Goal: Browse casually: Explore the website without a specific task or goal

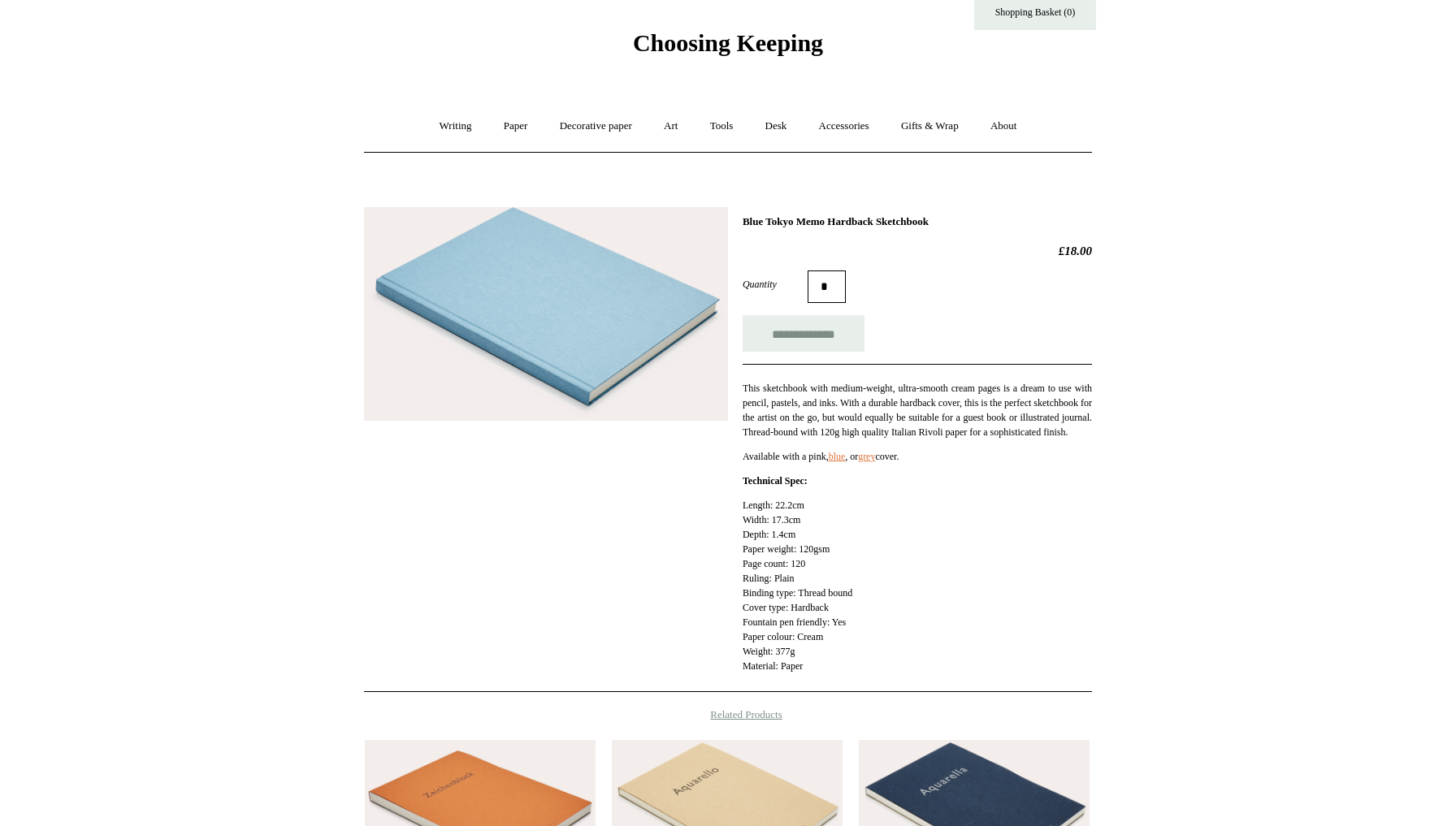
scroll to position [55, 0]
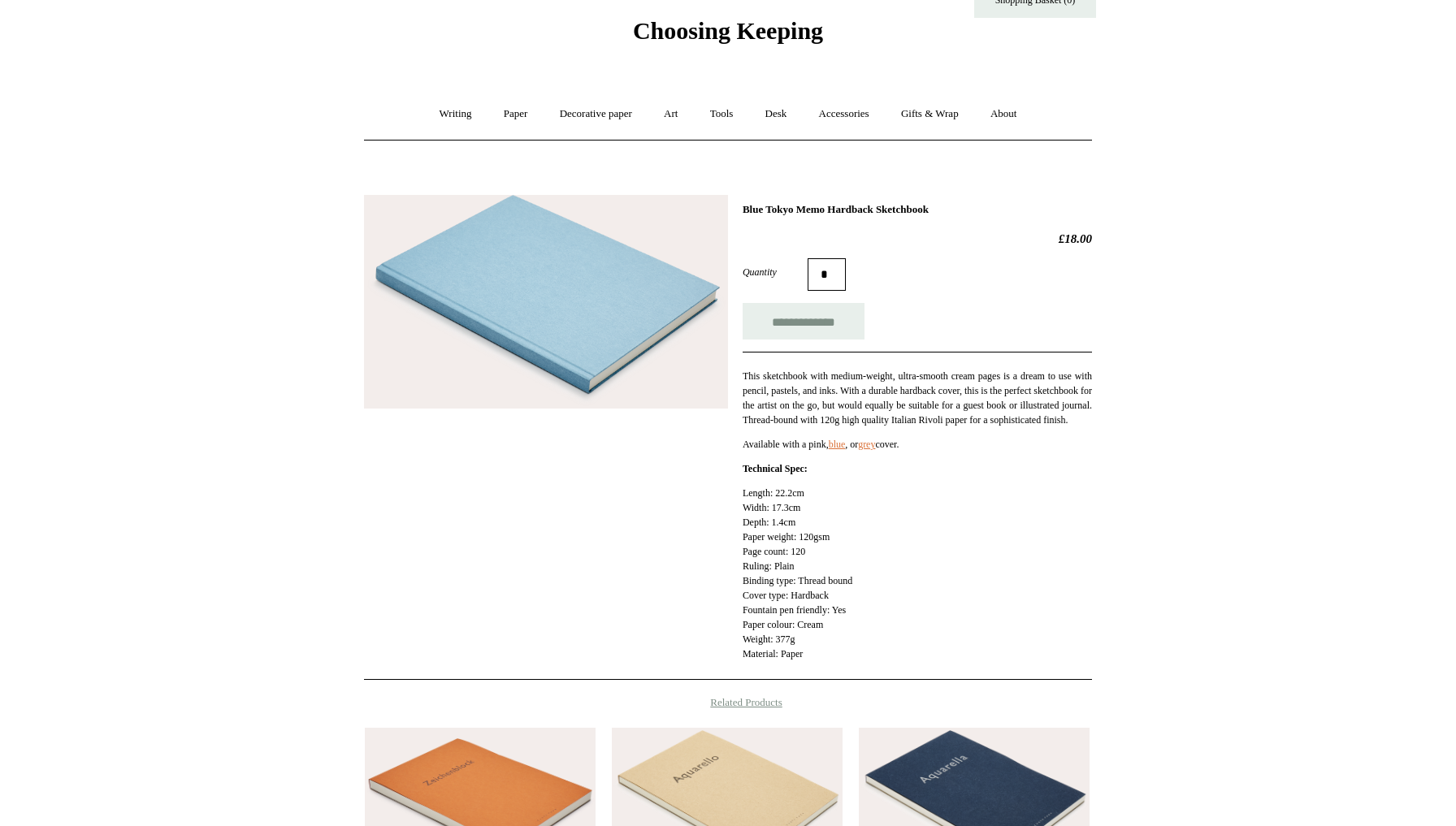
click at [647, 313] on img at bounding box center [545, 302] width 364 height 214
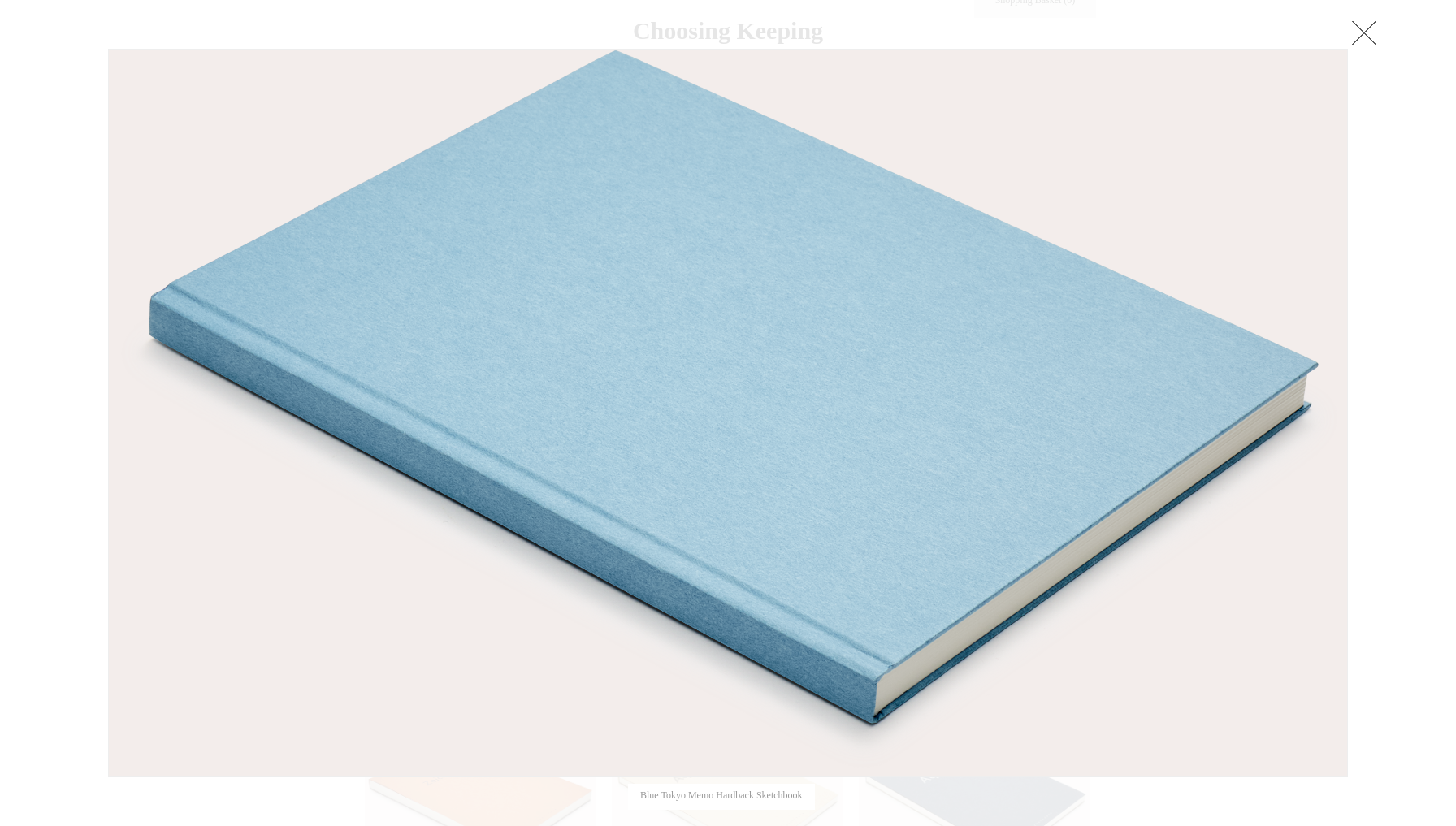
click at [1375, 36] on link at bounding box center [1363, 32] width 33 height 33
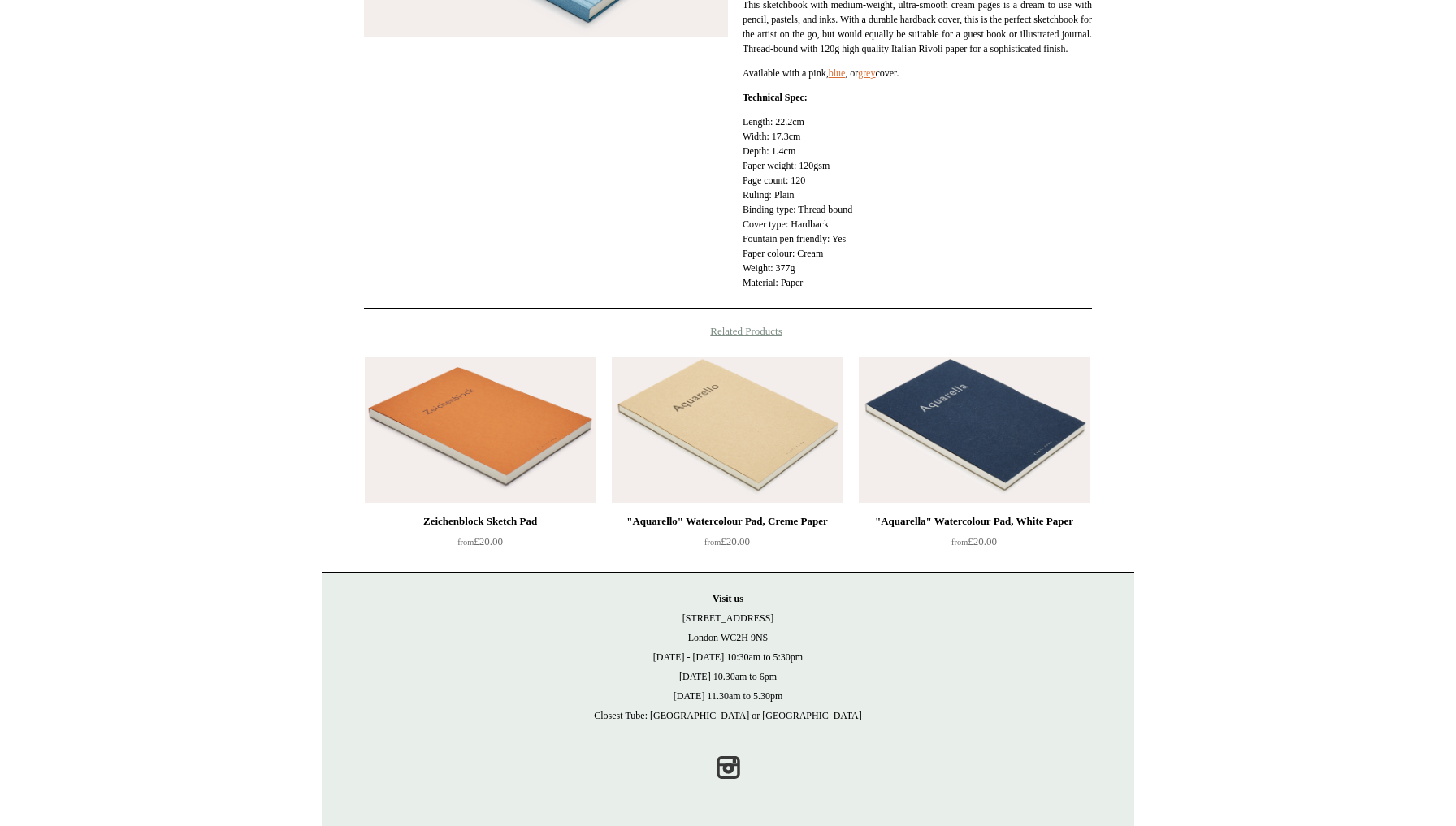
scroll to position [440, 0]
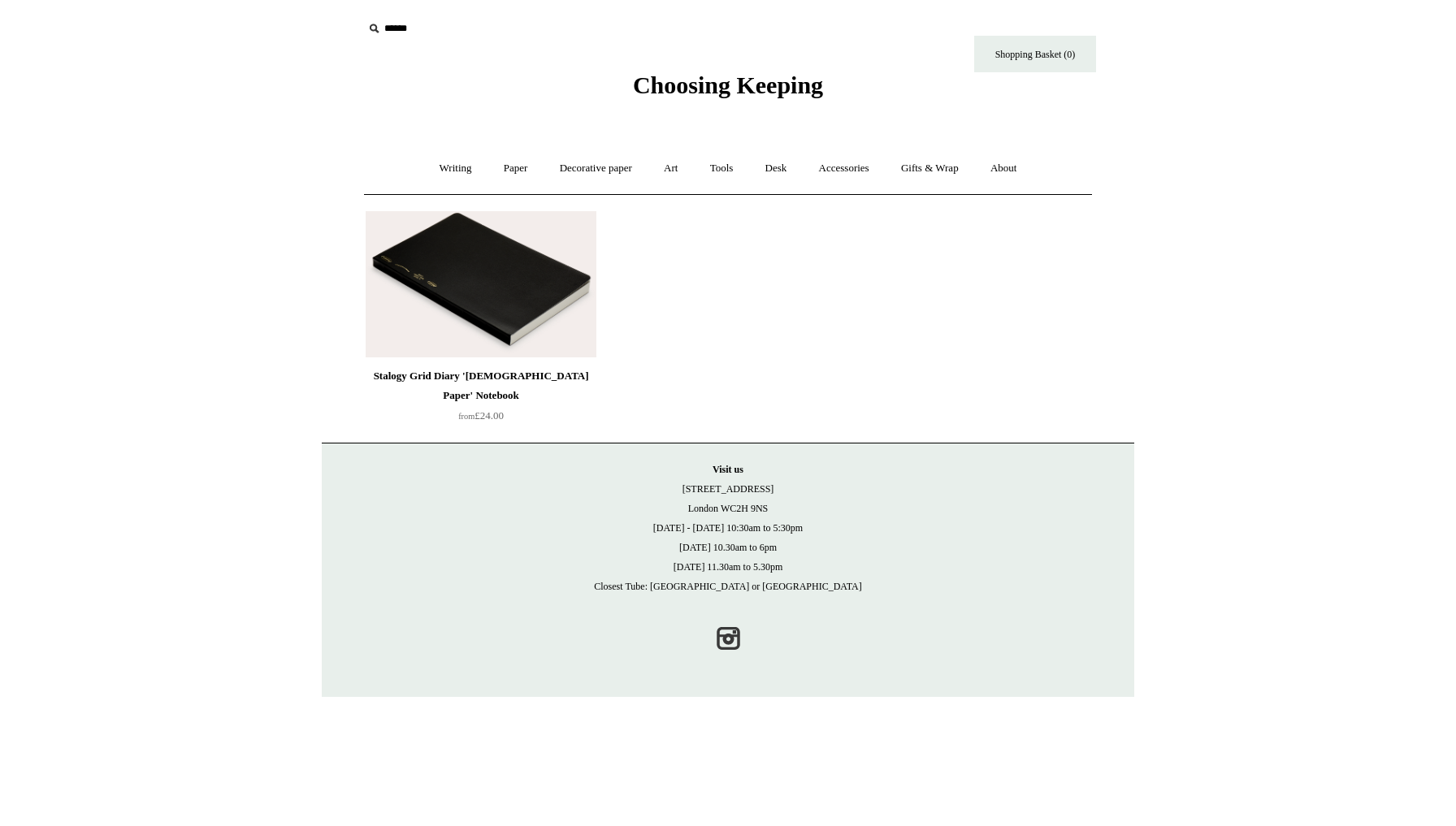
click at [499, 261] on img at bounding box center [480, 284] width 231 height 146
click at [508, 161] on link "Paper +" at bounding box center [516, 168] width 54 height 43
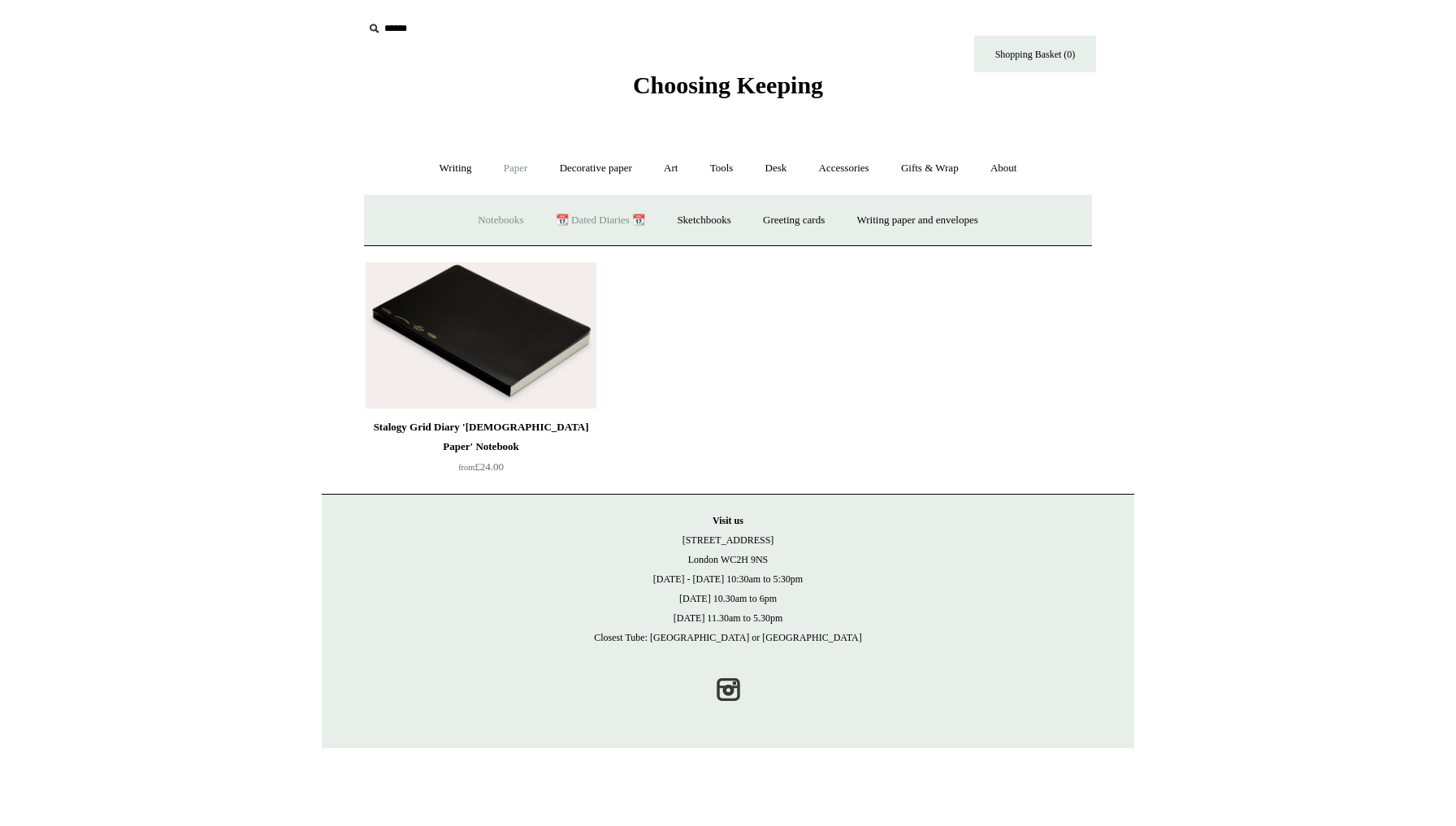
click at [487, 213] on link "Notebooks +" at bounding box center [500, 220] width 74 height 43
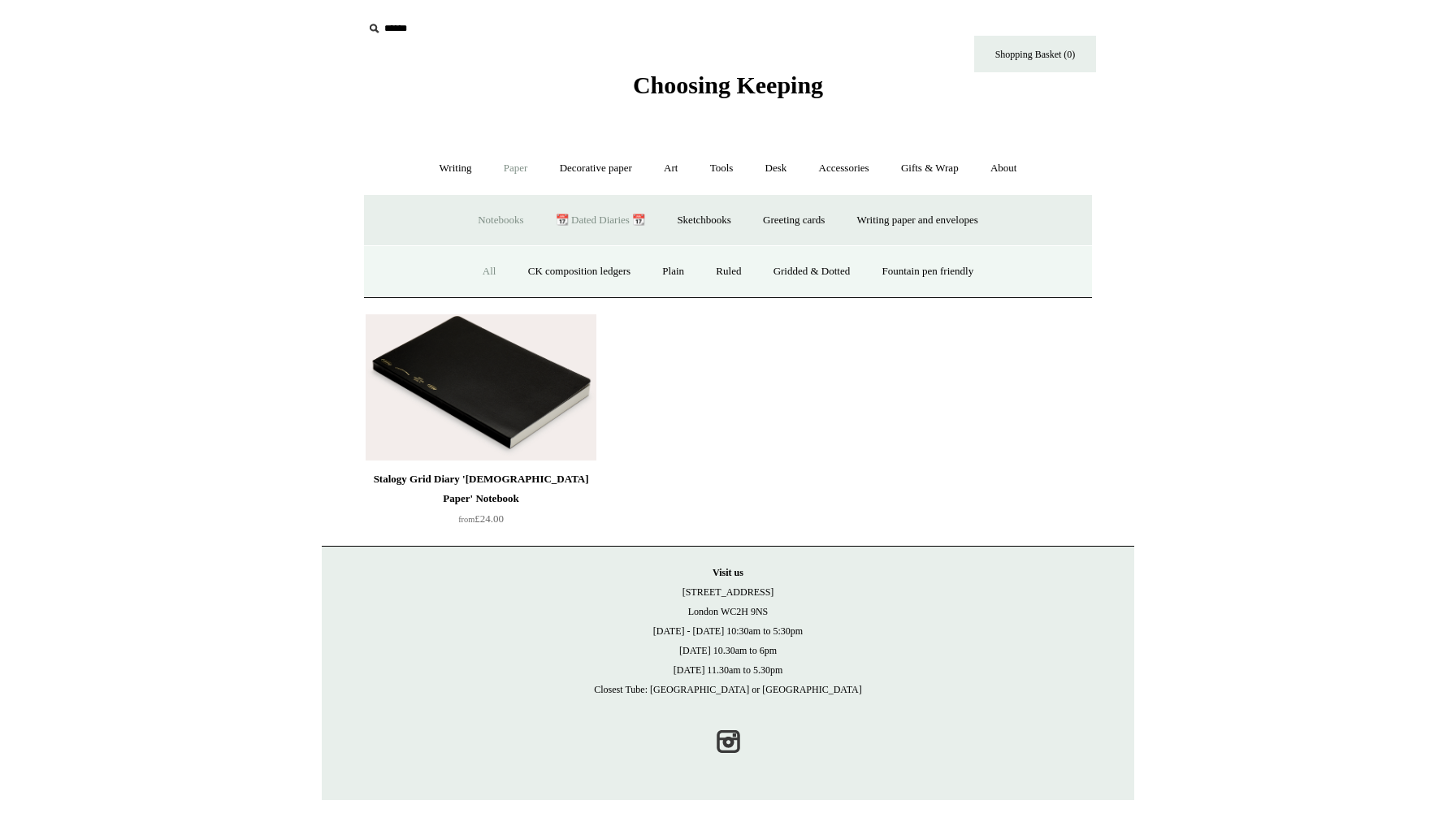
click at [477, 271] on link "All" at bounding box center [489, 272] width 43 height 43
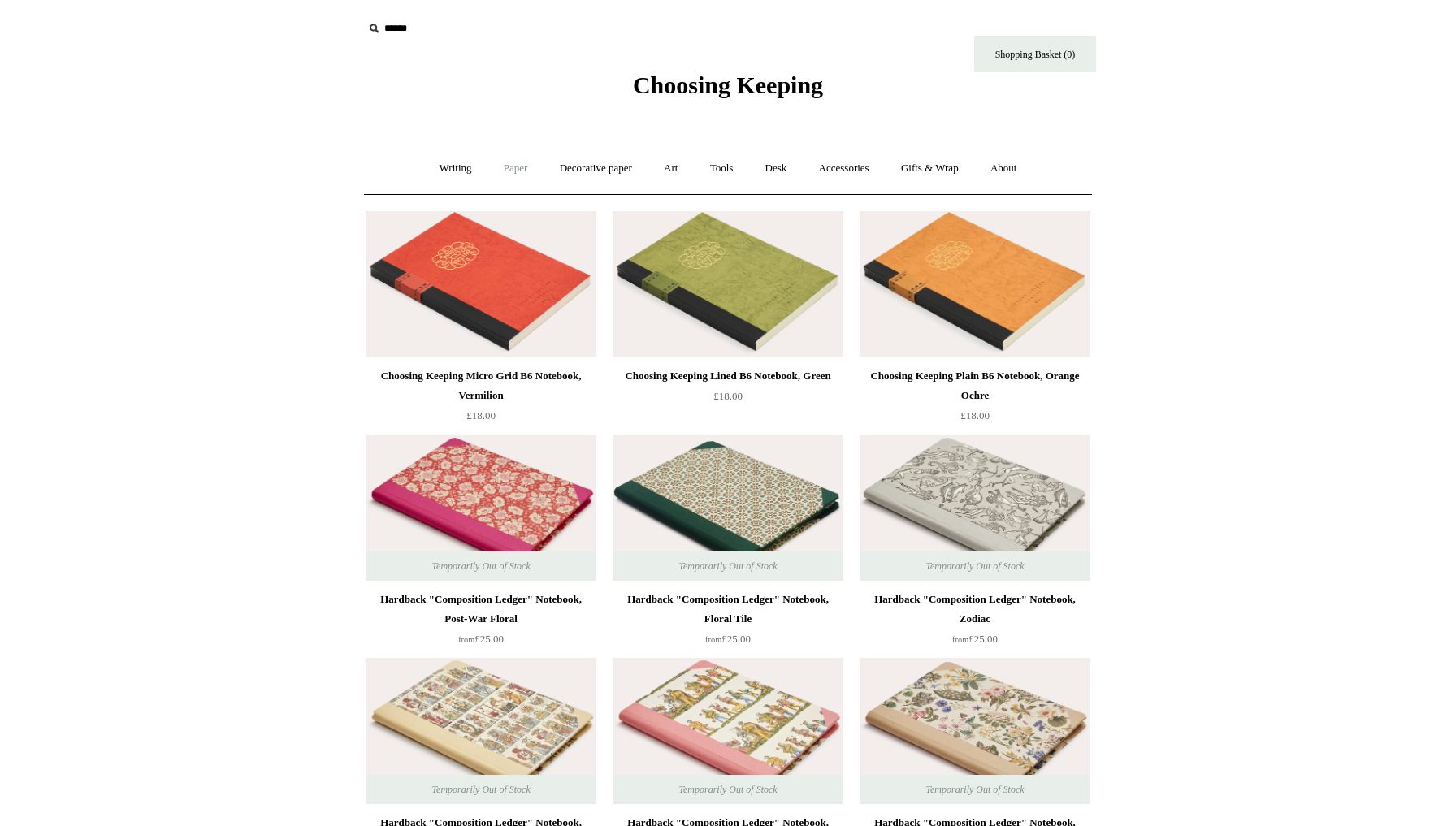
click at [507, 166] on link "Paper +" at bounding box center [516, 168] width 54 height 43
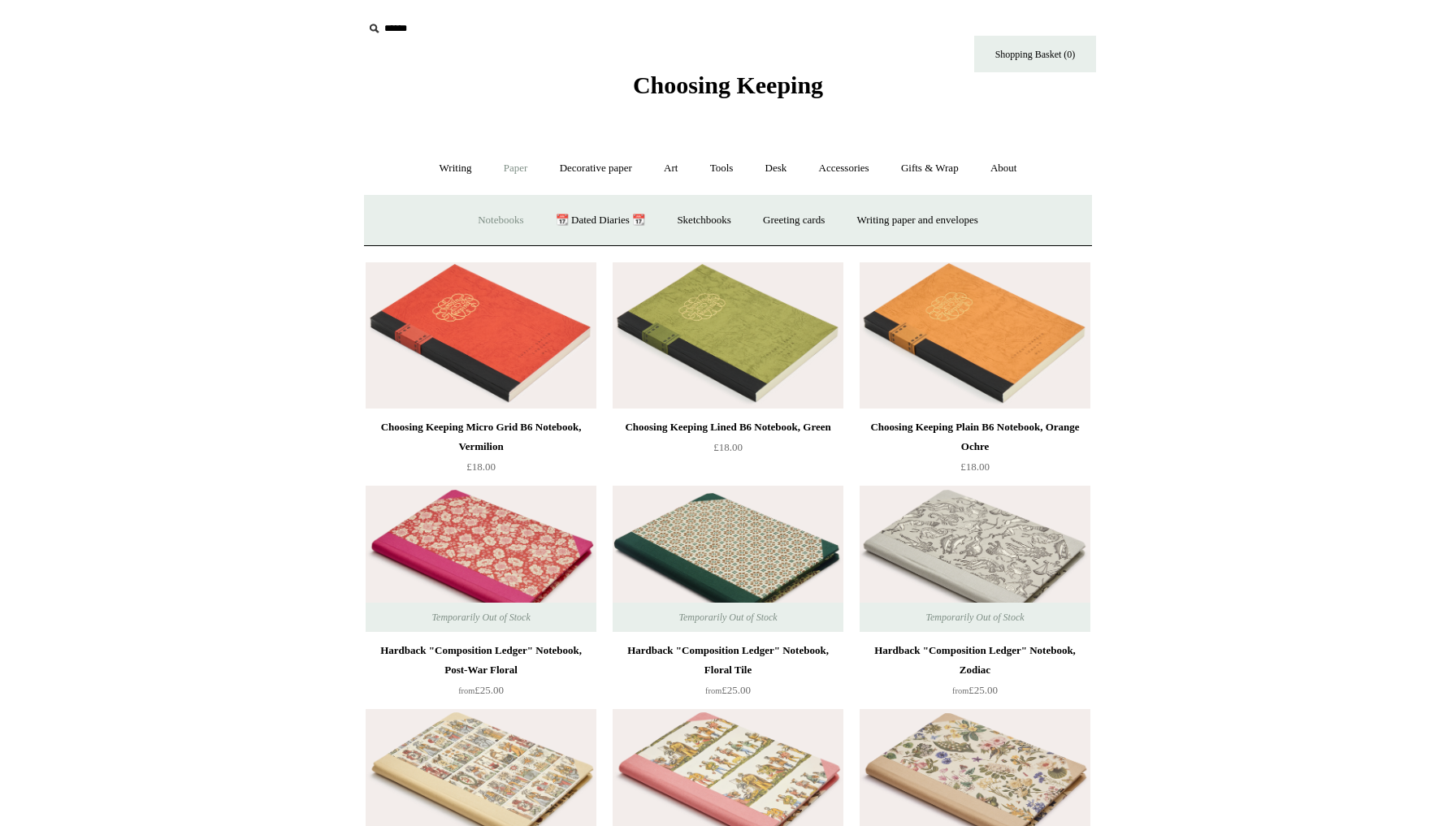
click at [472, 218] on link "Notebooks +" at bounding box center [500, 220] width 74 height 43
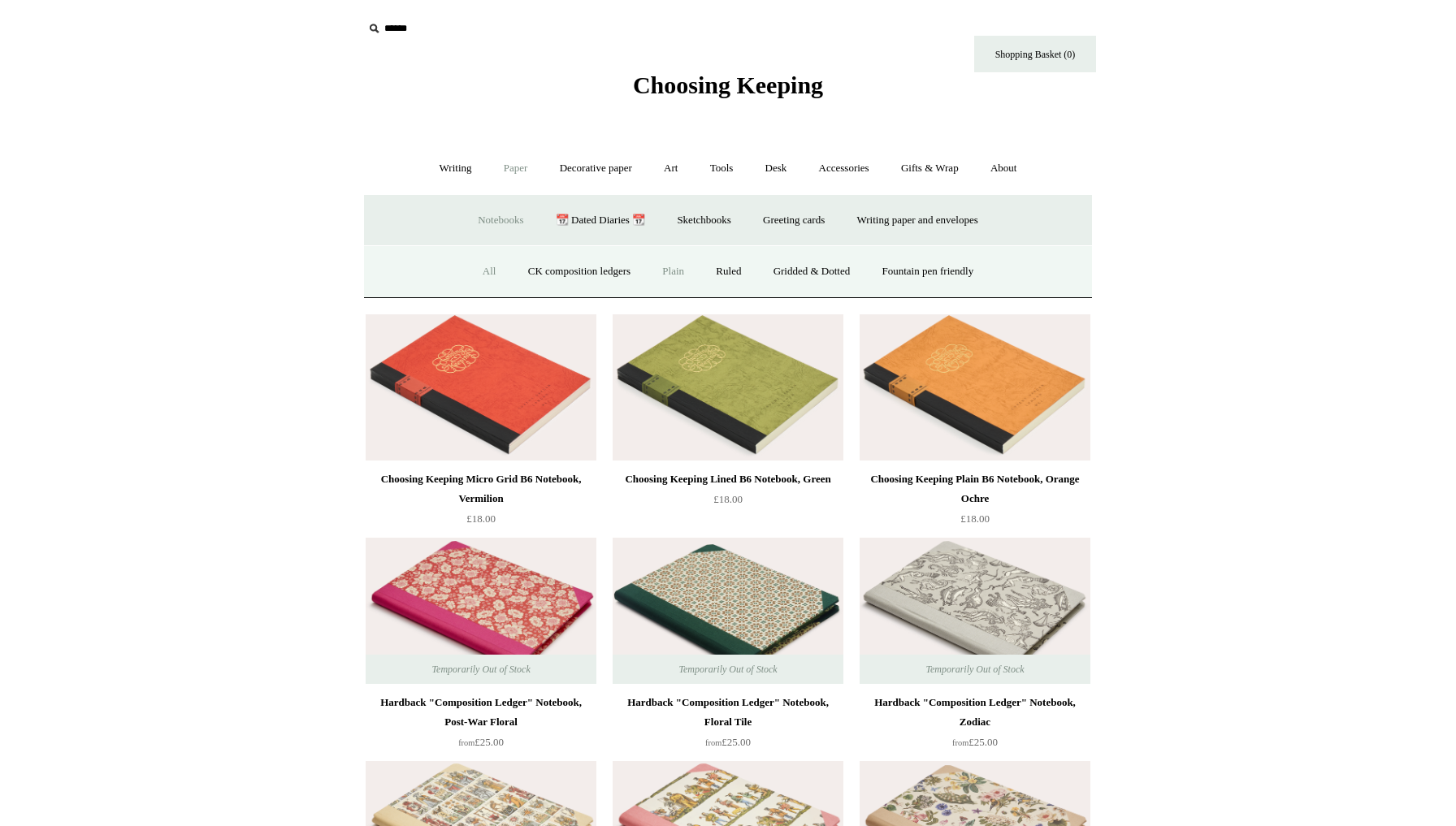
click at [657, 269] on link "Plain" at bounding box center [673, 272] width 51 height 43
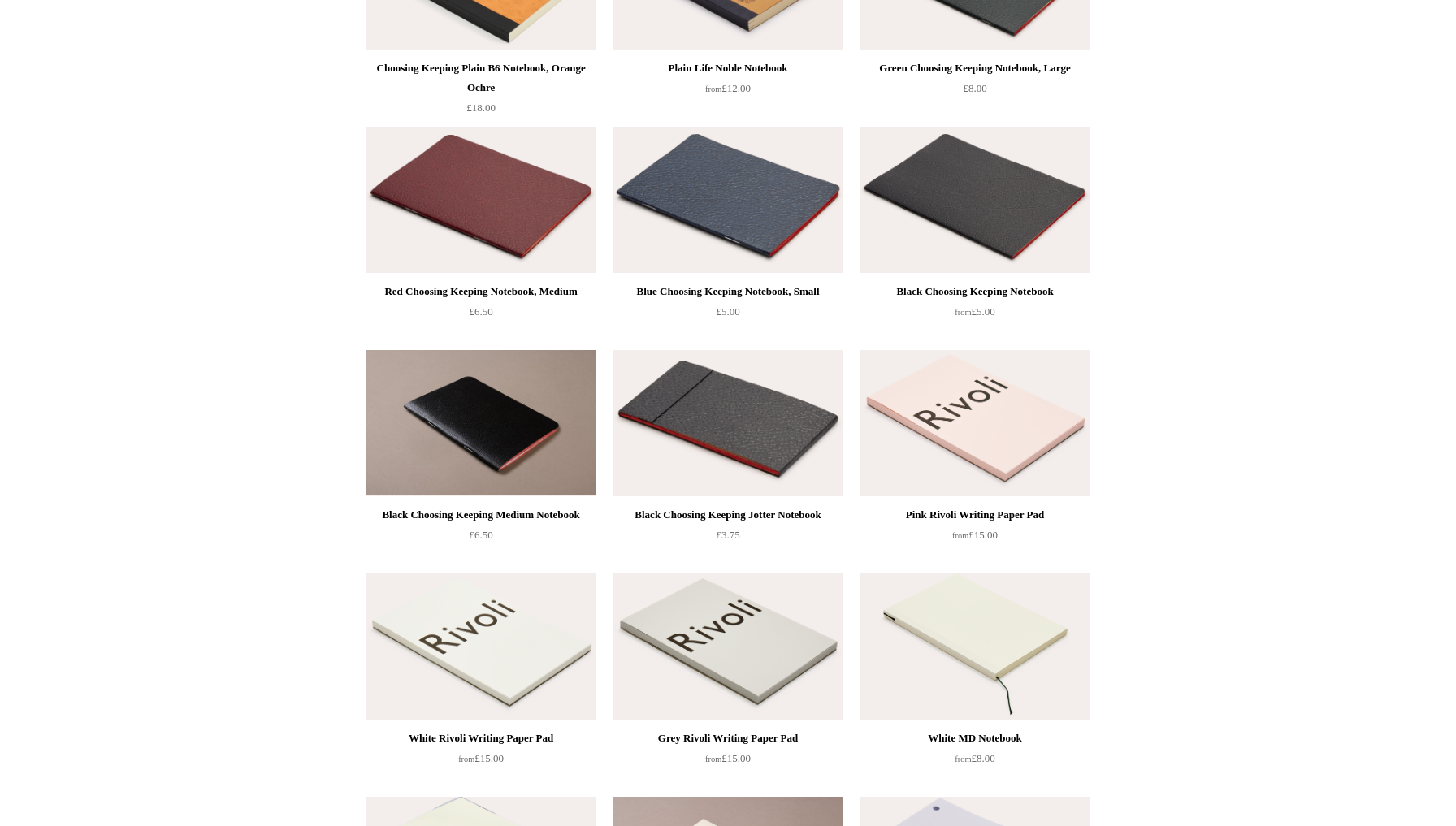
scroll to position [317, 0]
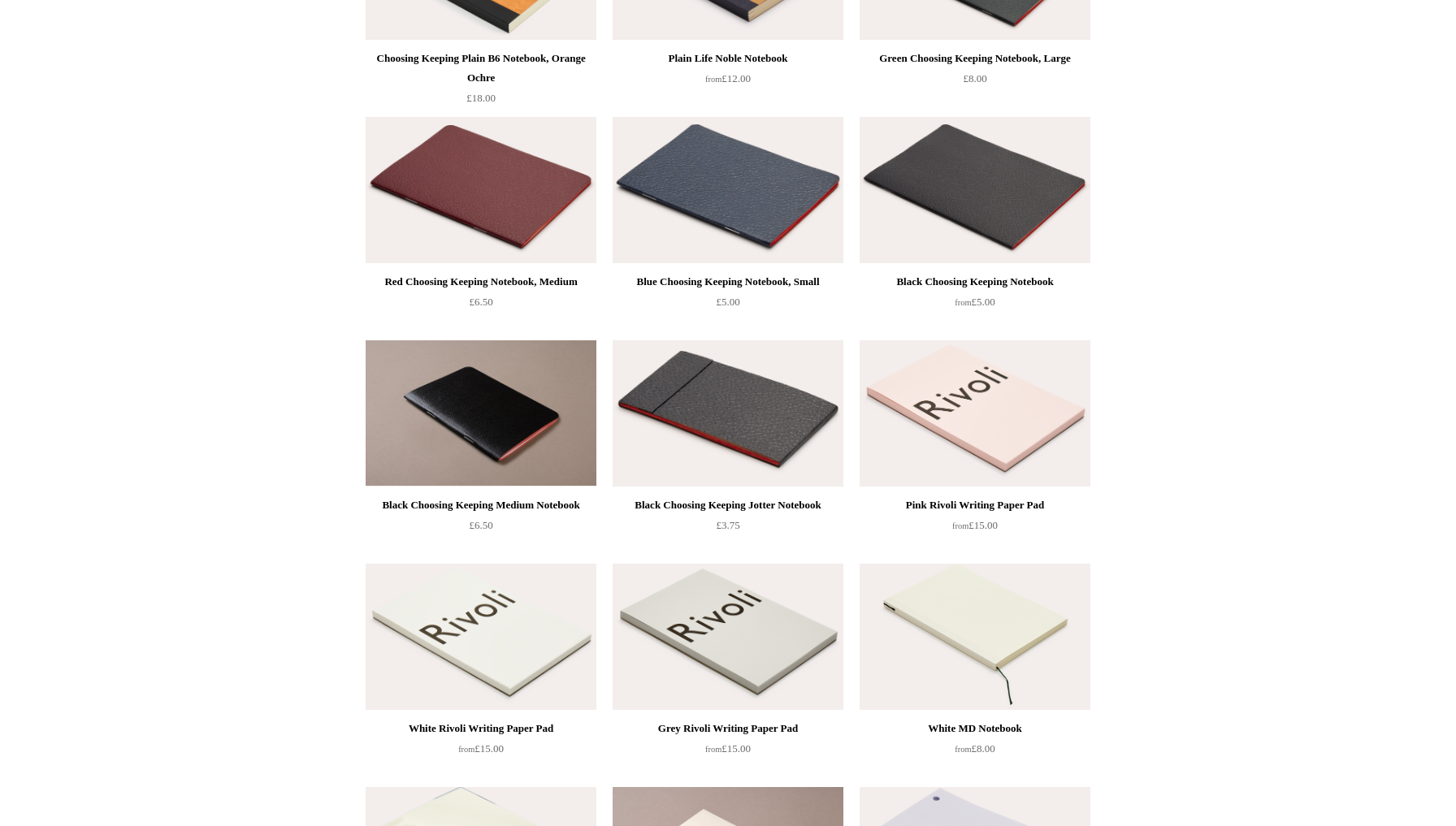
click at [751, 422] on img at bounding box center [727, 413] width 231 height 146
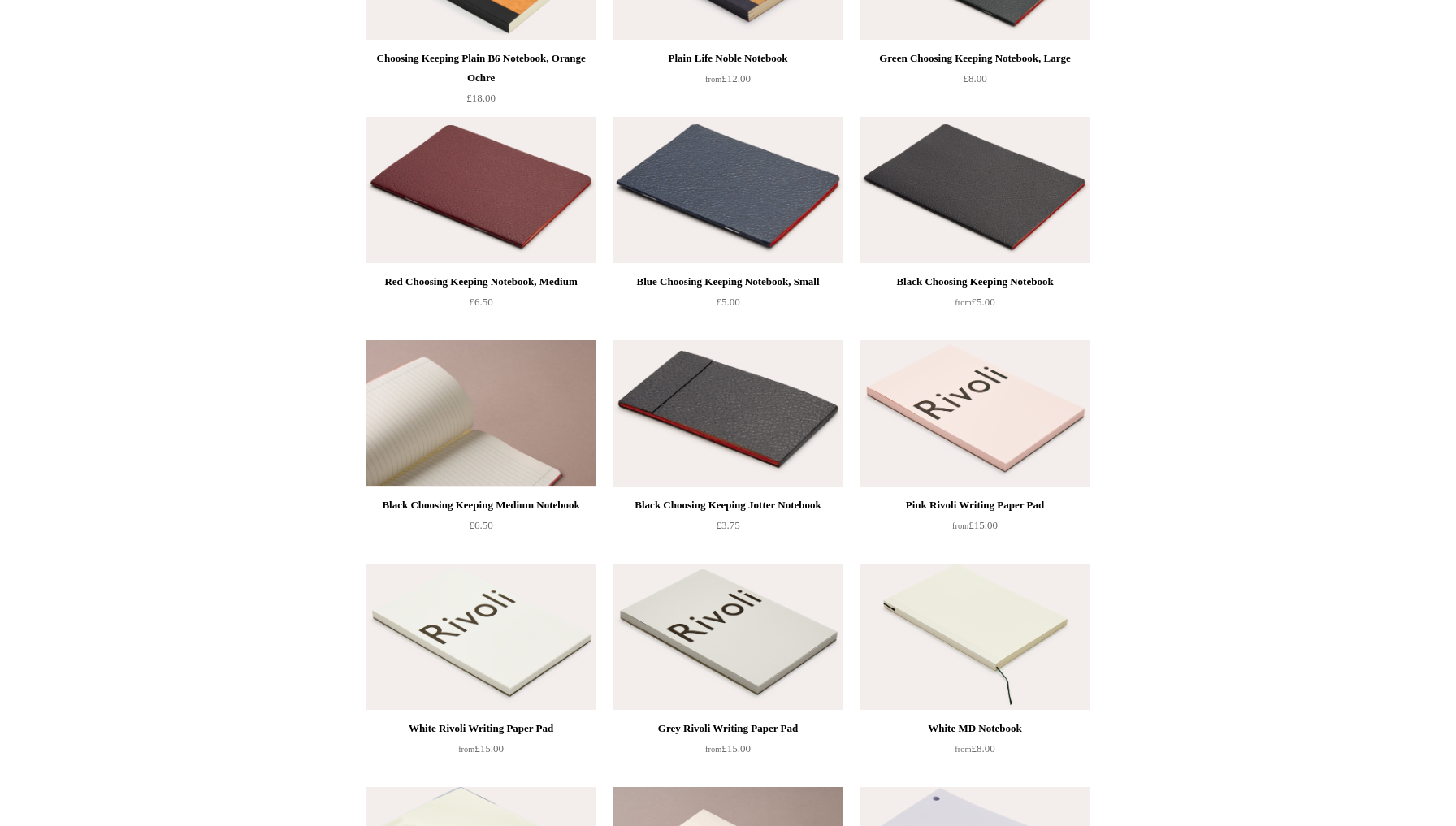
click at [531, 432] on img at bounding box center [480, 413] width 231 height 146
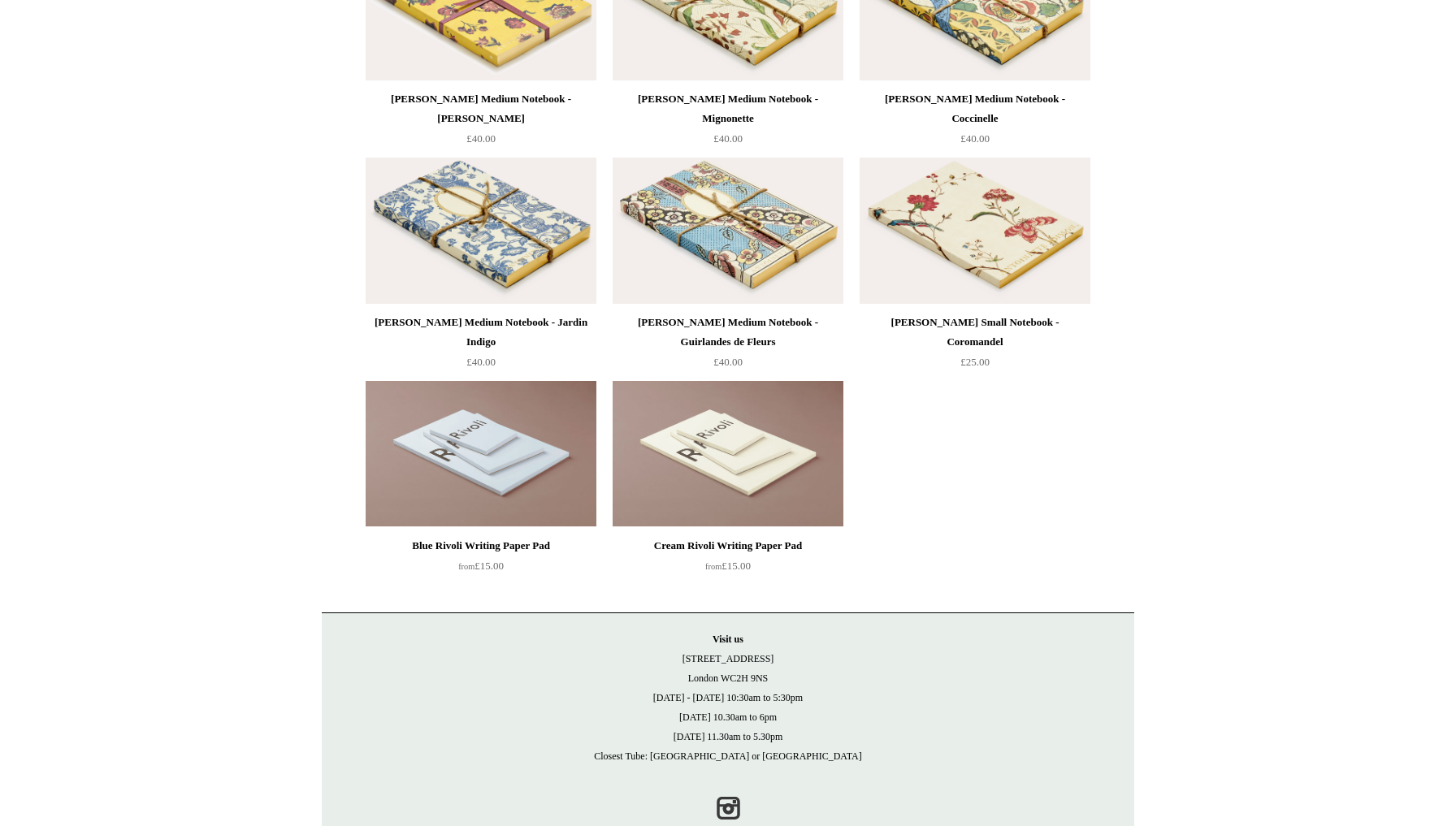
scroll to position [5415, 0]
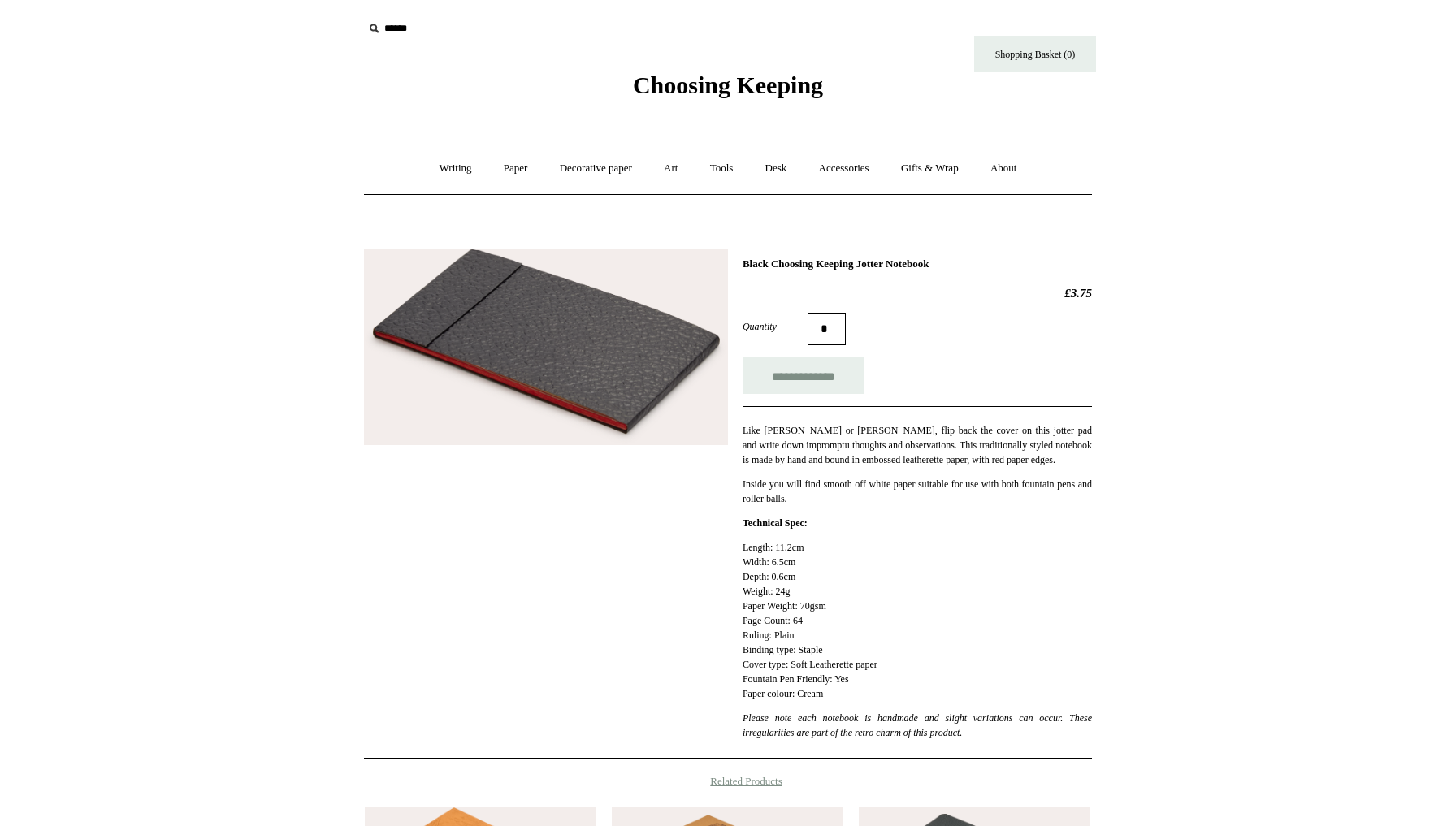
click at [655, 336] on img at bounding box center [545, 347] width 364 height 195
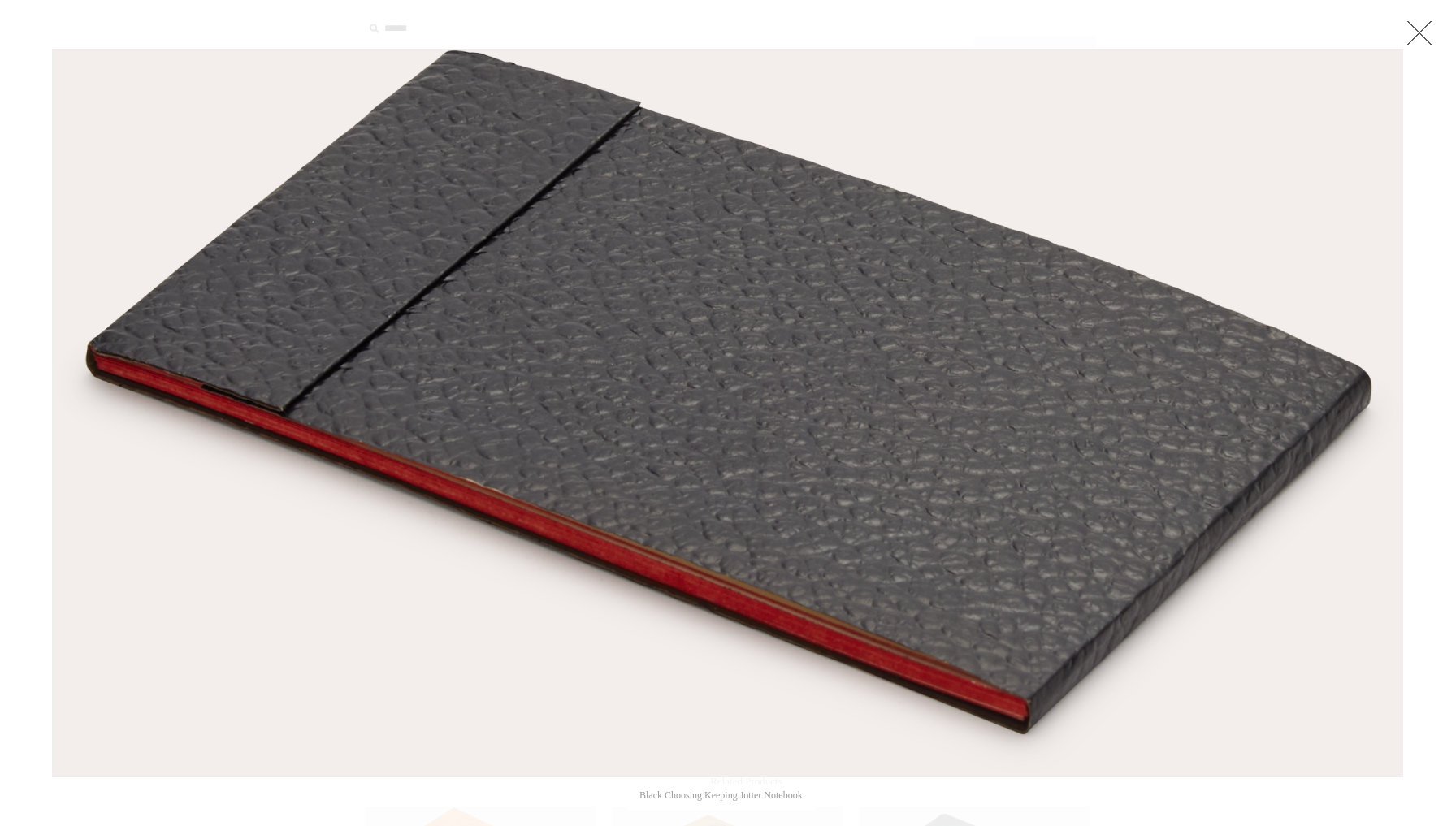
click at [1417, 36] on link at bounding box center [1419, 32] width 33 height 33
